Goal: Task Accomplishment & Management: Use online tool/utility

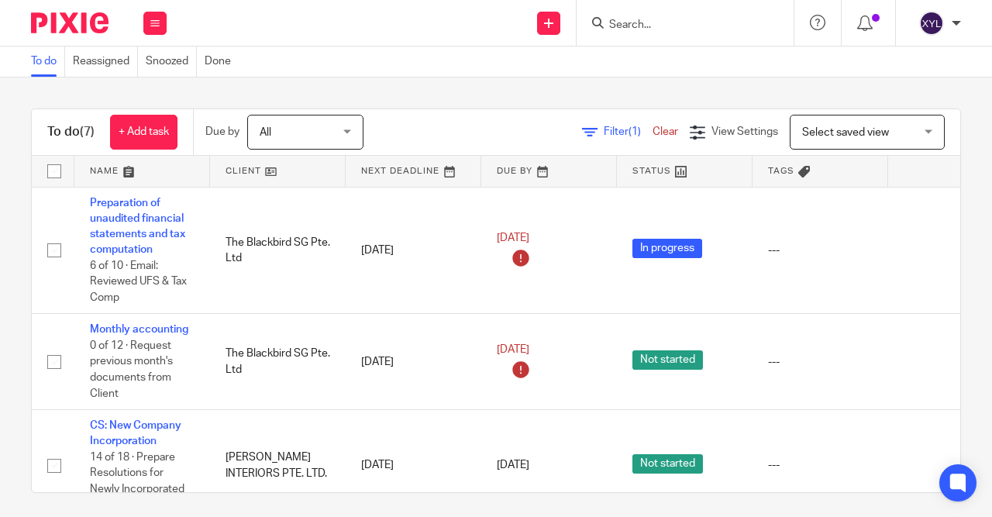
click at [719, 15] on form at bounding box center [689, 22] width 165 height 19
click at [709, 33] on div at bounding box center [684, 23] width 217 height 46
click at [706, 22] on input "Search" at bounding box center [676, 26] width 139 height 14
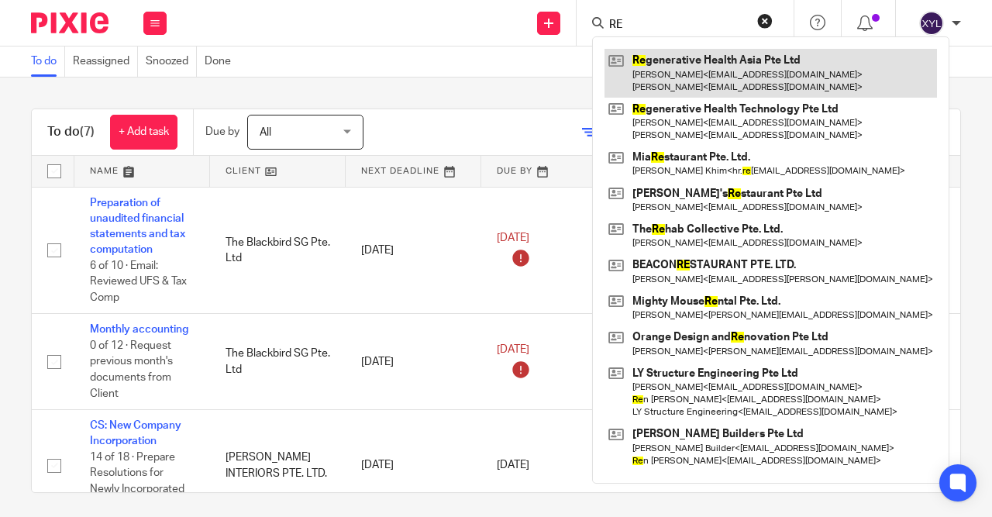
type input "RE"
click at [693, 63] on link at bounding box center [770, 73] width 332 height 48
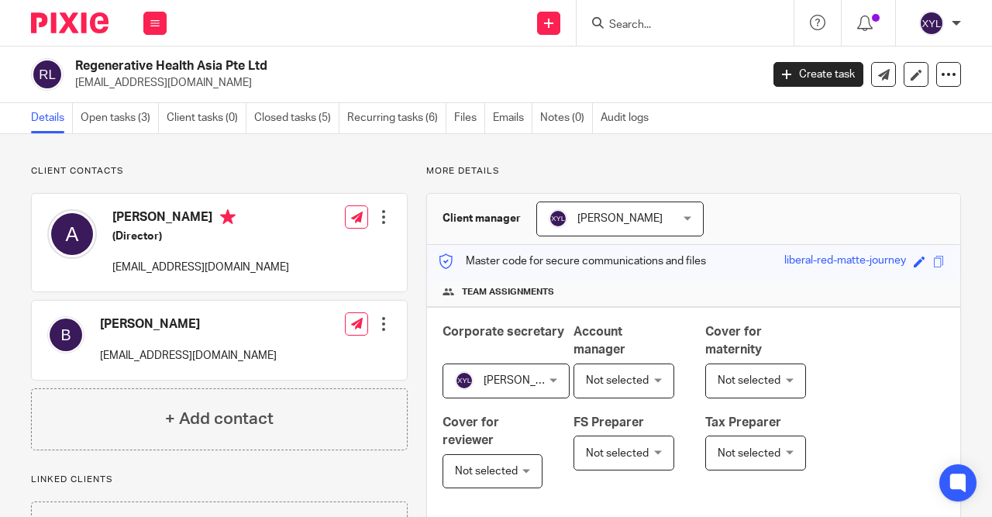
click at [91, 28] on img at bounding box center [69, 22] width 77 height 21
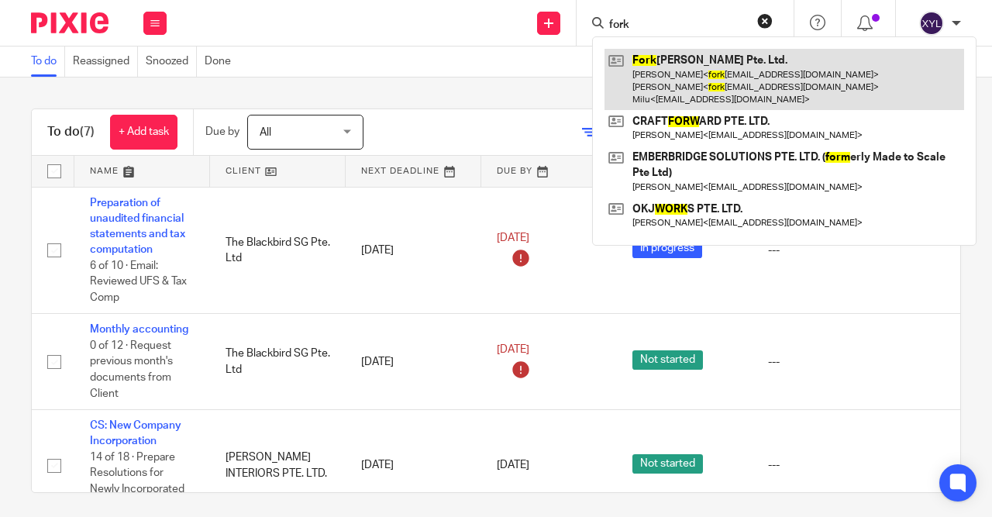
type input "fork"
click at [655, 64] on link at bounding box center [783, 79] width 359 height 61
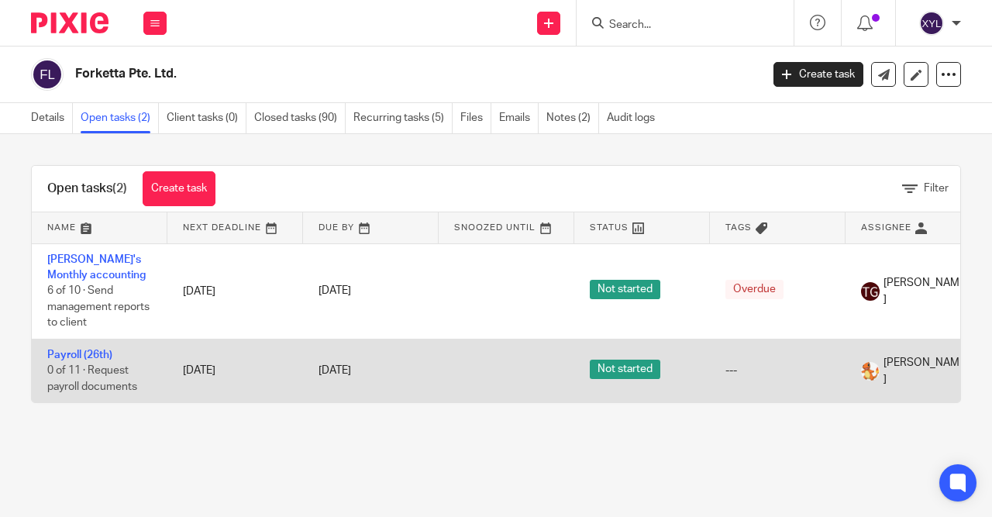
click at [884, 371] on span "Jolene Fan" at bounding box center [924, 371] width 82 height 32
click at [790, 375] on div "---" at bounding box center [777, 370] width 105 height 15
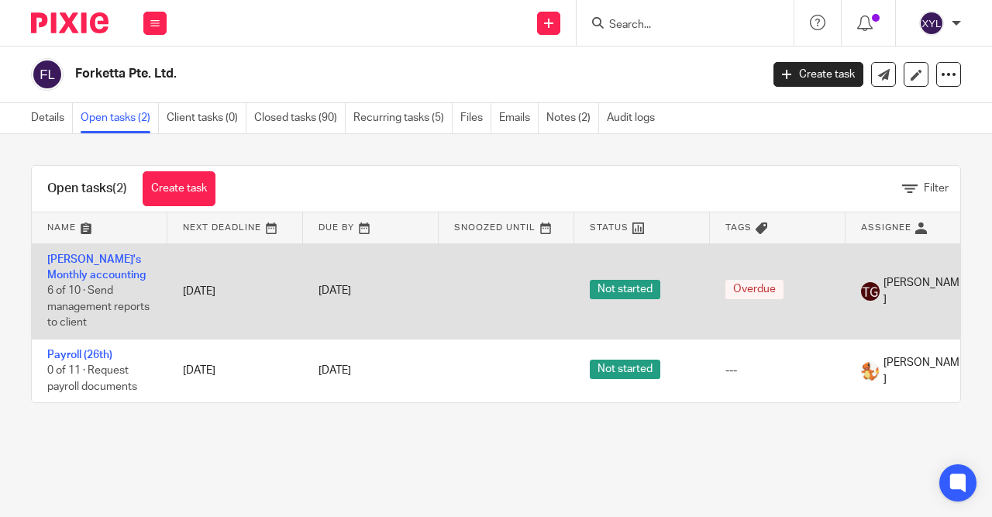
scroll to position [0, 156]
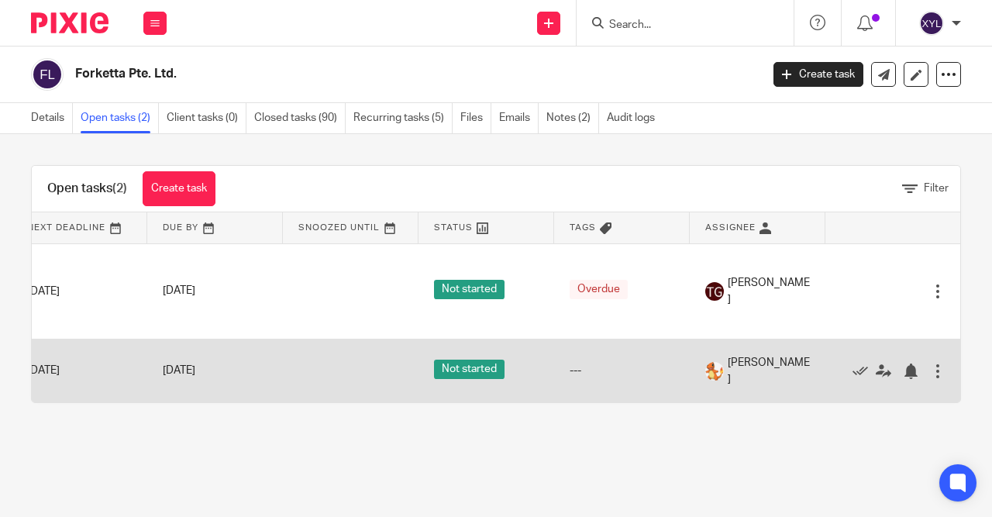
click at [676, 373] on td "---" at bounding box center [622, 371] width 136 height 64
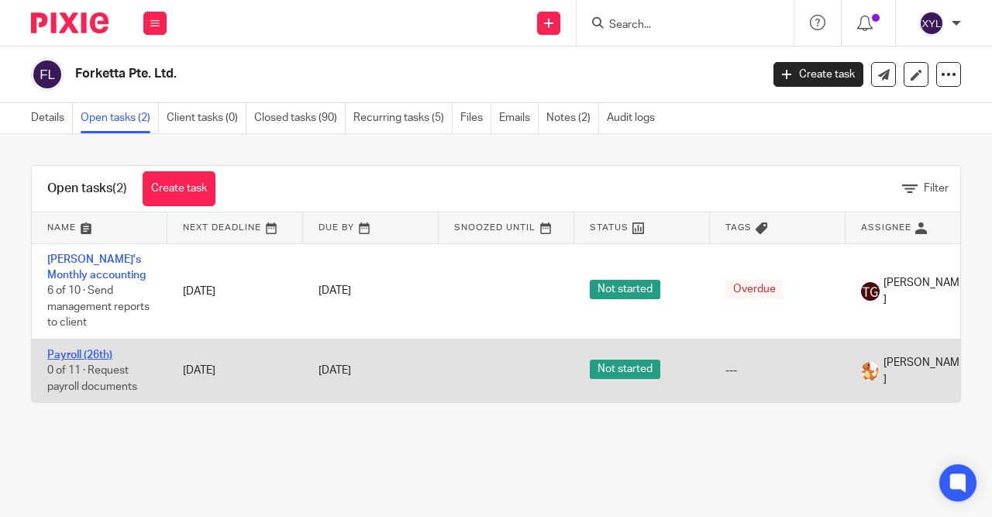
click at [92, 354] on link "Payroll (26th)" at bounding box center [79, 354] width 65 height 11
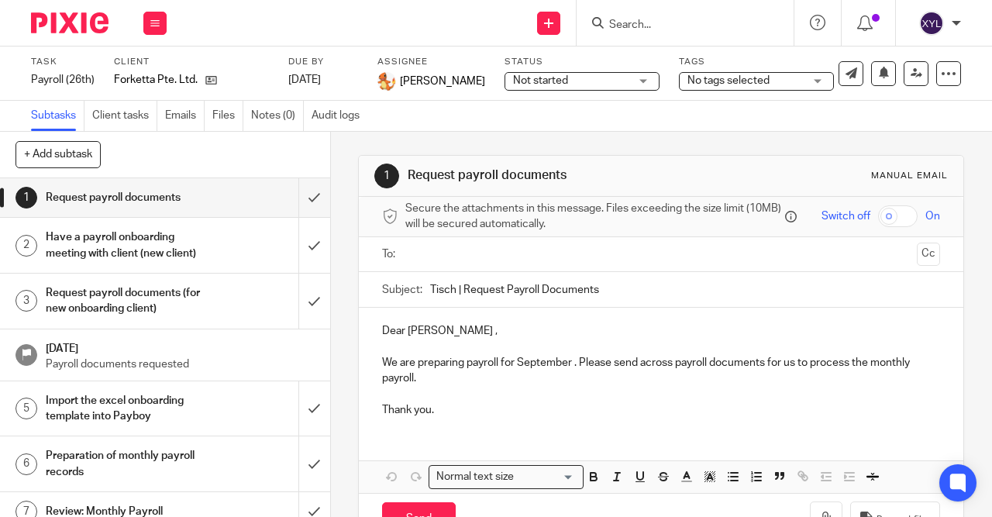
click at [191, 249] on h1 "Have a payroll onboarding meeting with client (new client)" at bounding box center [125, 245] width 158 height 40
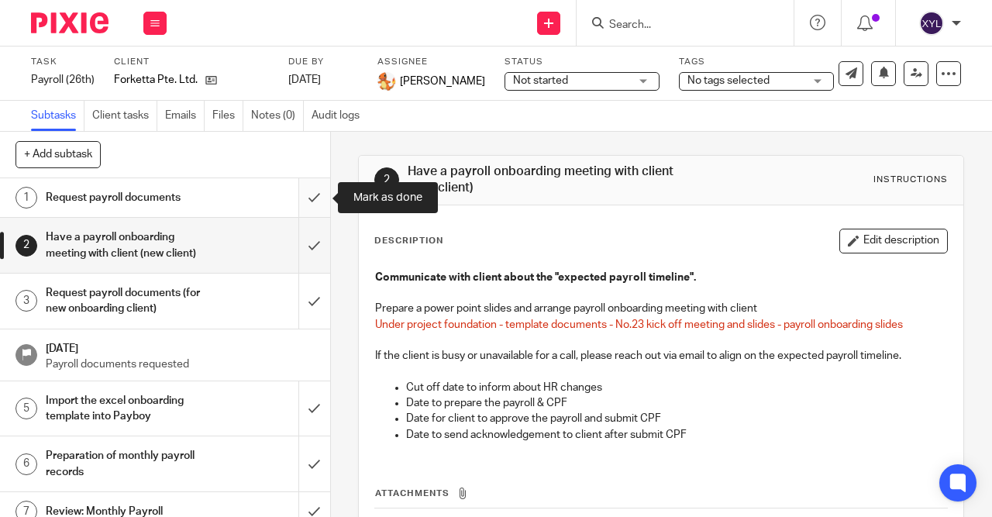
click at [316, 200] on input "submit" at bounding box center [165, 197] width 330 height 39
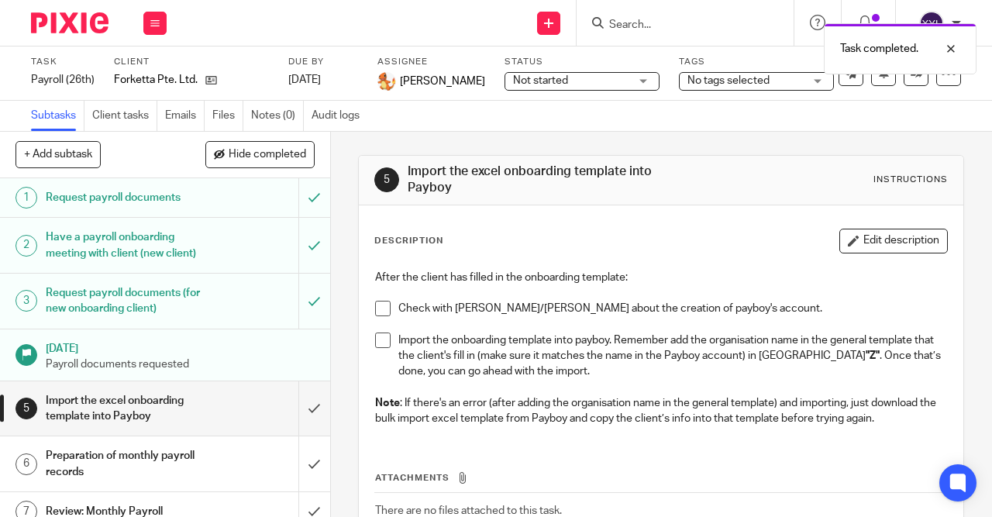
scroll to position [205, 0]
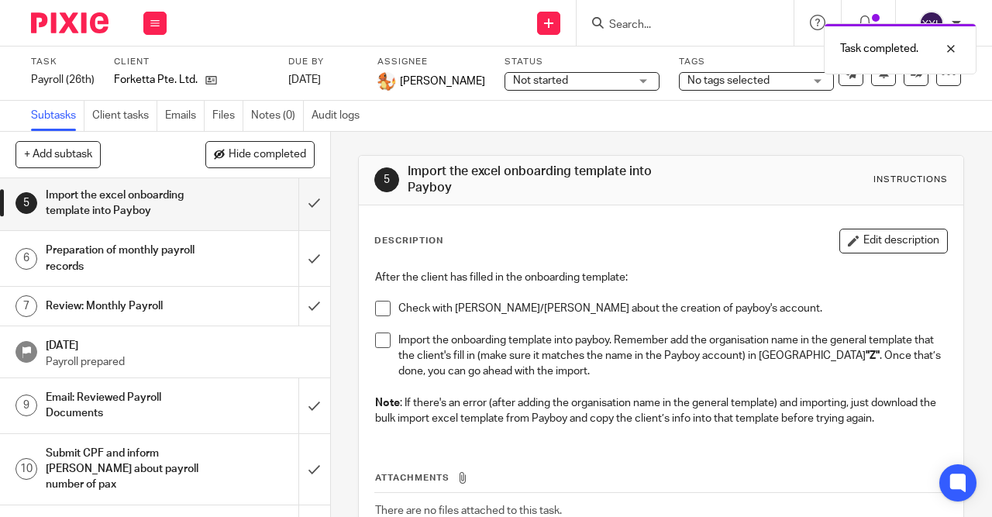
click at [184, 278] on link "6 Preparation of monthly payroll records" at bounding box center [149, 258] width 298 height 55
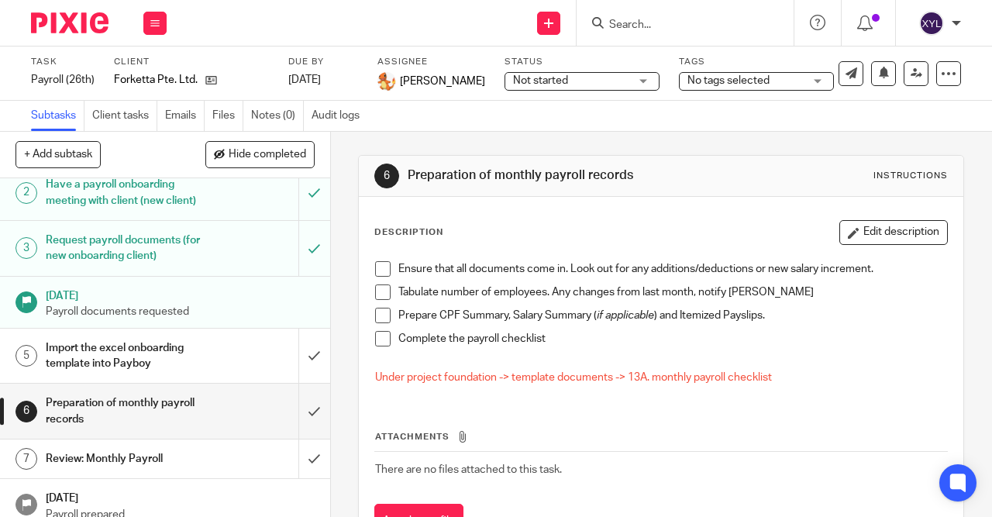
scroll to position [53, 0]
click at [311, 349] on input "submit" at bounding box center [165, 355] width 330 height 55
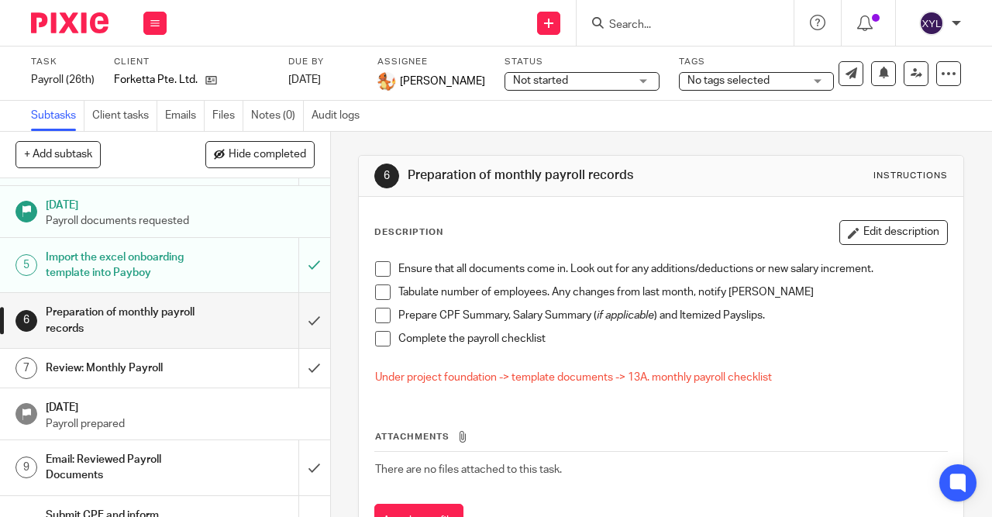
scroll to position [143, 0]
click at [314, 328] on input "submit" at bounding box center [165, 321] width 330 height 55
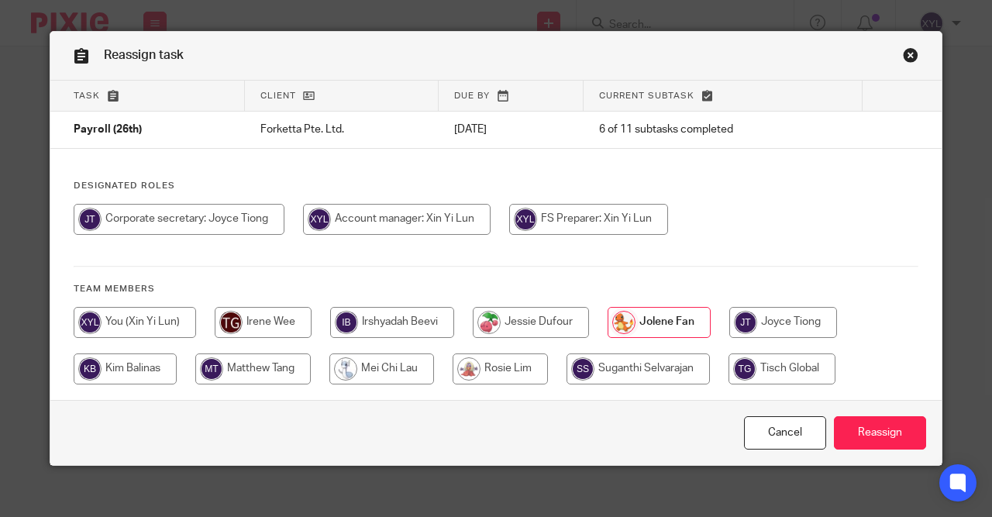
click at [290, 328] on input "radio" at bounding box center [263, 322] width 97 height 31
radio input "true"
click at [886, 449] on div "Cancel Reassign" at bounding box center [495, 432] width 891 height 65
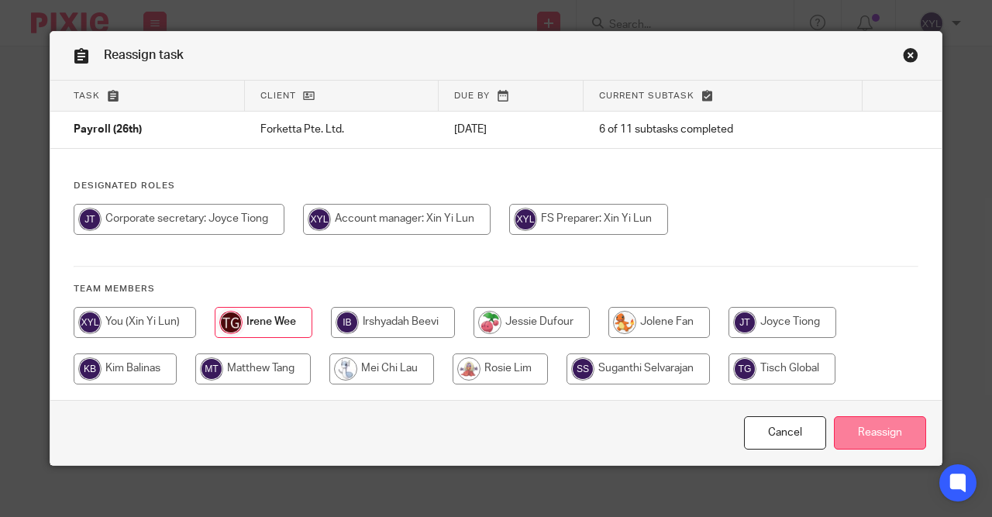
click at [882, 442] on input "Reassign" at bounding box center [880, 432] width 92 height 33
